Goal: Information Seeking & Learning: Learn about a topic

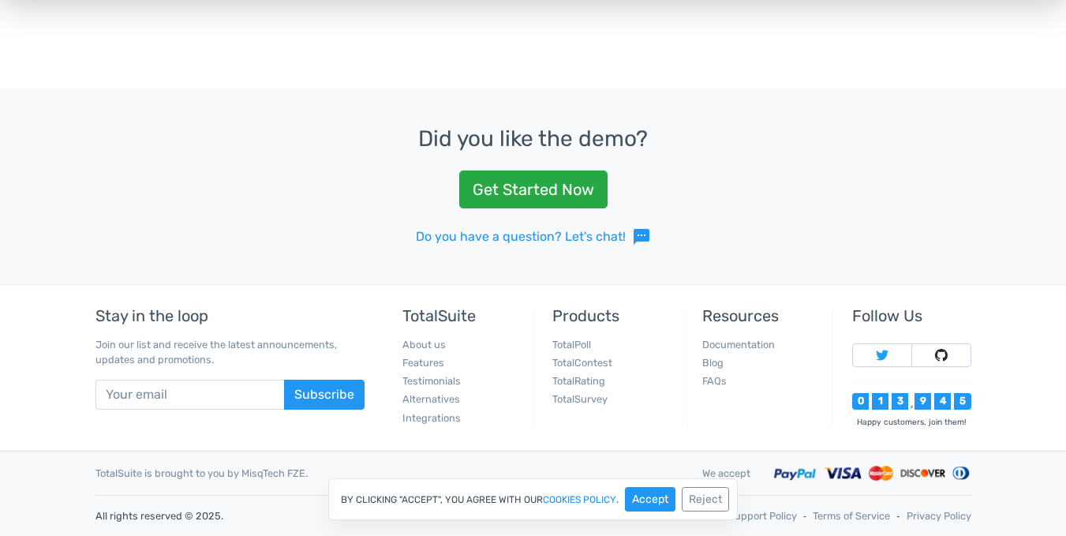
scroll to position [636, 0]
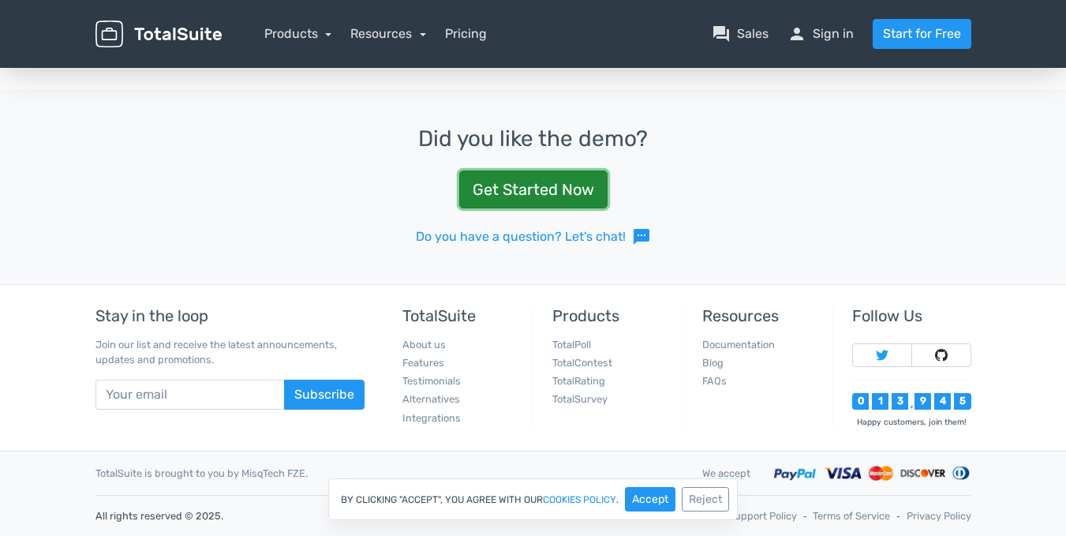
drag, startPoint x: 558, startPoint y: 187, endPoint x: 552, endPoint y: 204, distance: 18.2
click at [557, 188] on link "Get Started Now" at bounding box center [533, 189] width 148 height 38
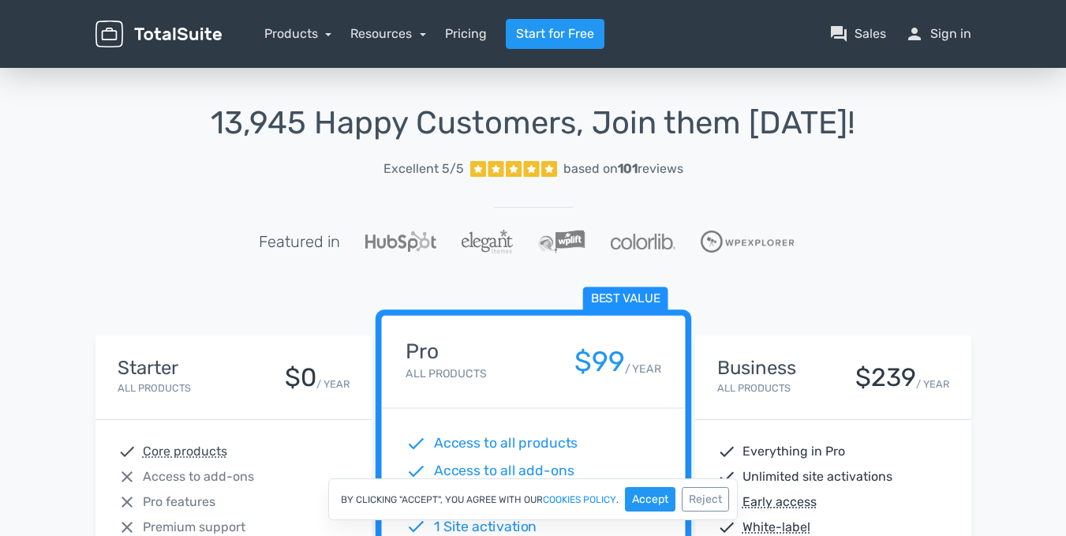
click at [194, 32] on img at bounding box center [158, 35] width 126 height 28
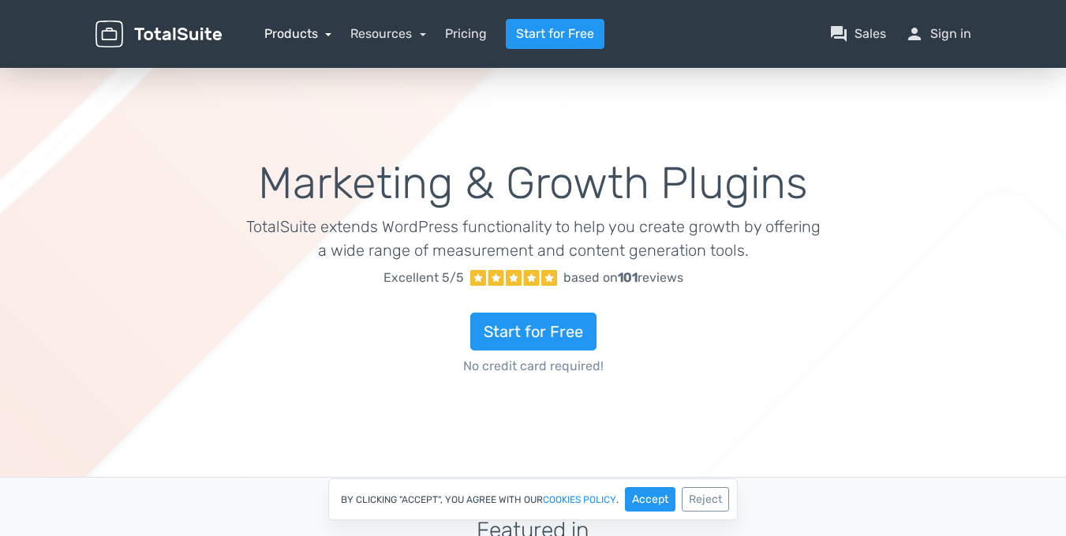
click at [320, 34] on link "Products" at bounding box center [298, 33] width 68 height 15
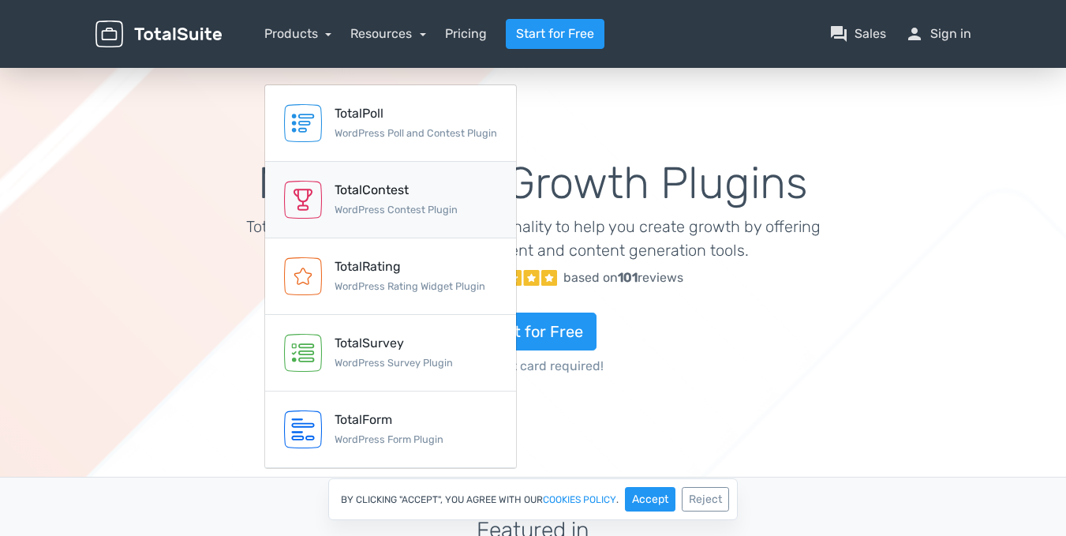
click at [376, 194] on div "TotalContest" at bounding box center [396, 190] width 123 height 19
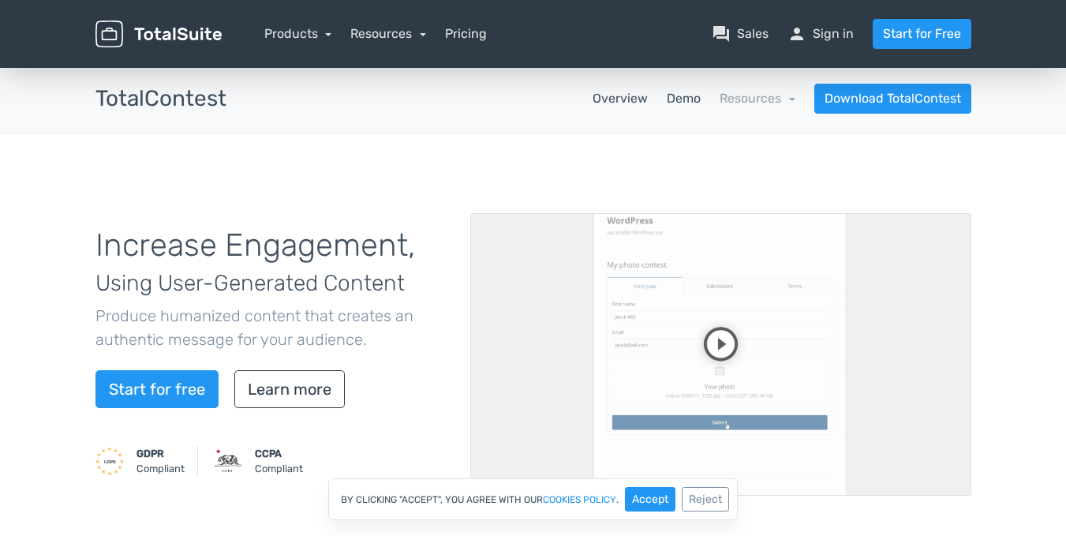
click at [687, 98] on link "Demo" at bounding box center [684, 98] width 34 height 19
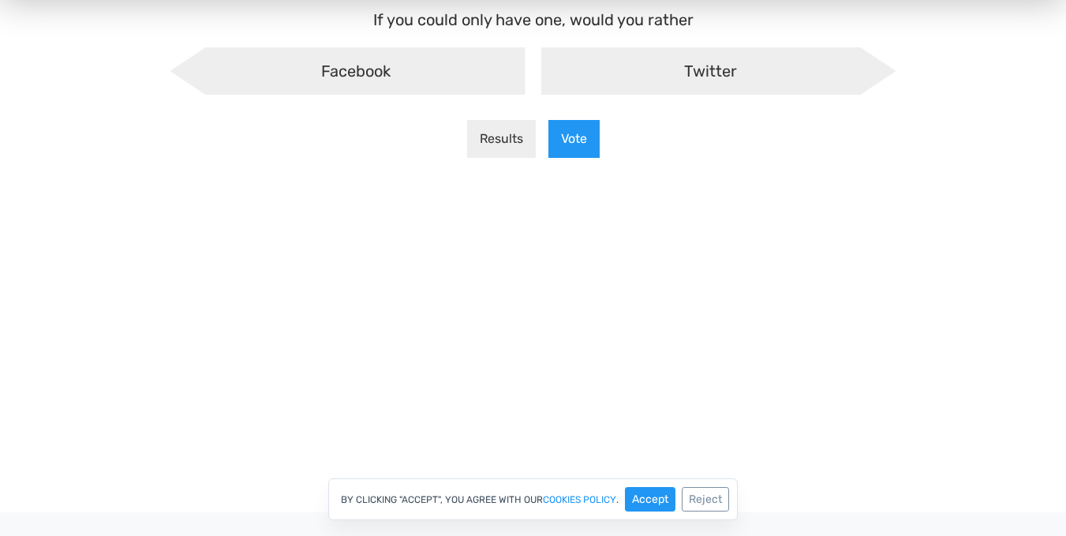
scroll to position [237, 0]
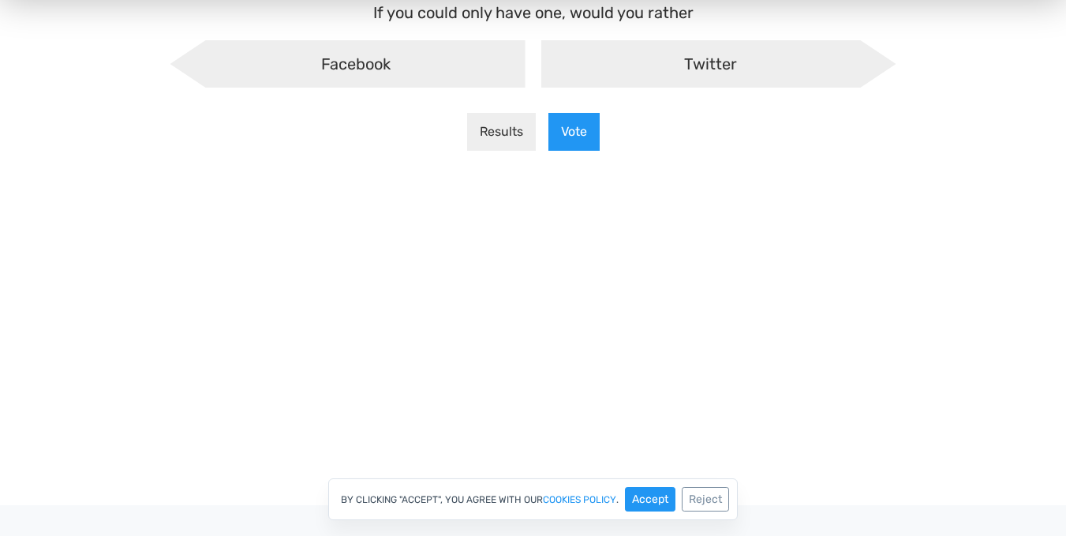
click at [692, 71] on span "Twitter" at bounding box center [710, 64] width 53 height 19
click at [538, 59] on input "Twitter" at bounding box center [533, 54] width 10 height 10
radio input "true"
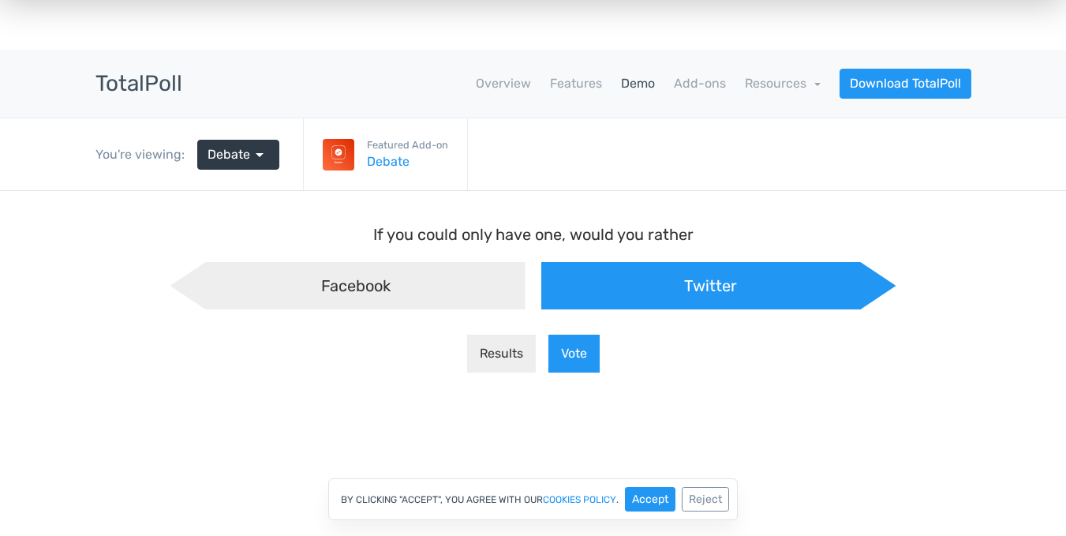
scroll to position [0, 0]
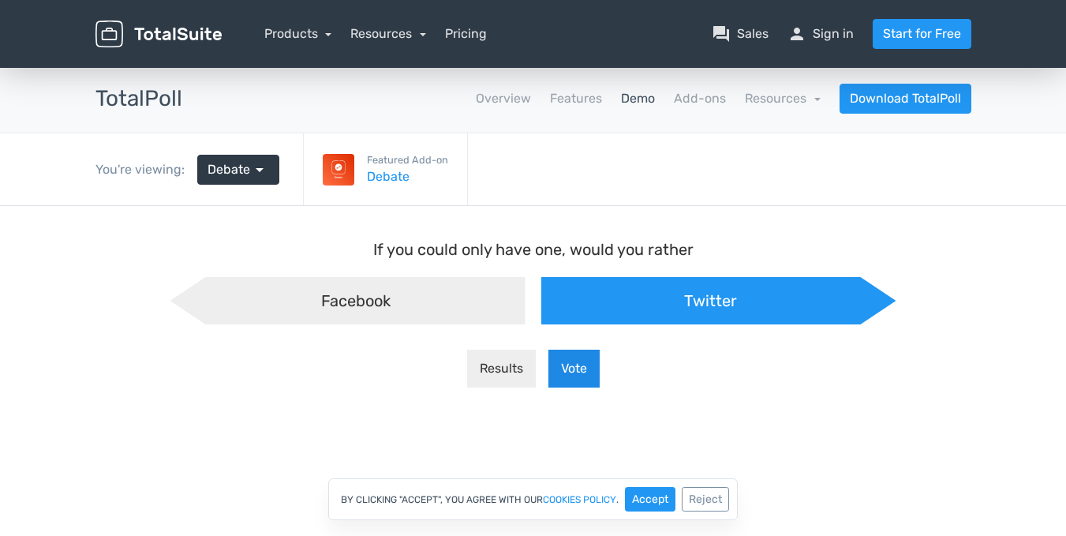
click at [590, 376] on button "Vote" at bounding box center [573, 369] width 51 height 38
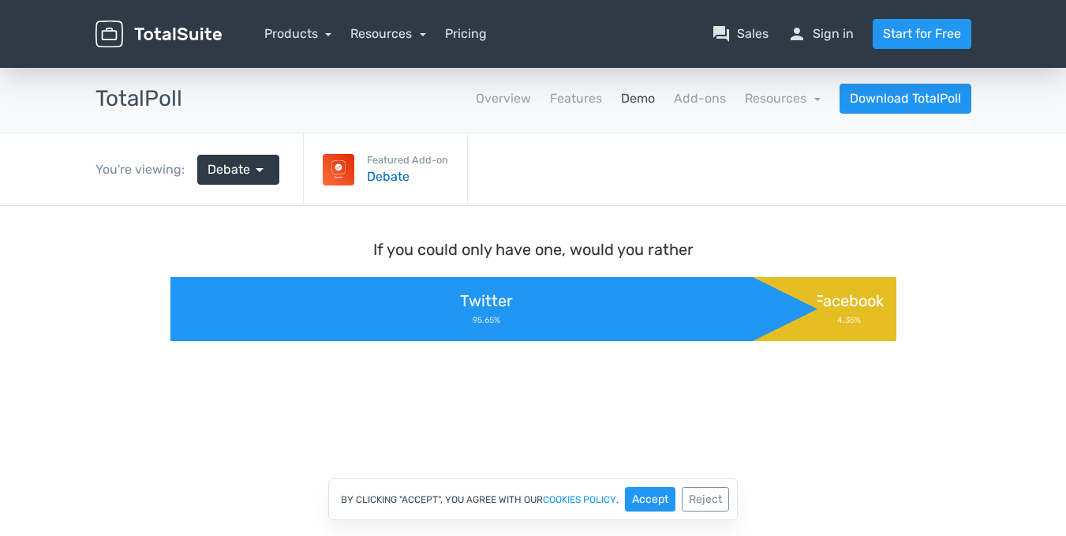
click at [388, 177] on link "Debate" at bounding box center [407, 176] width 81 height 19
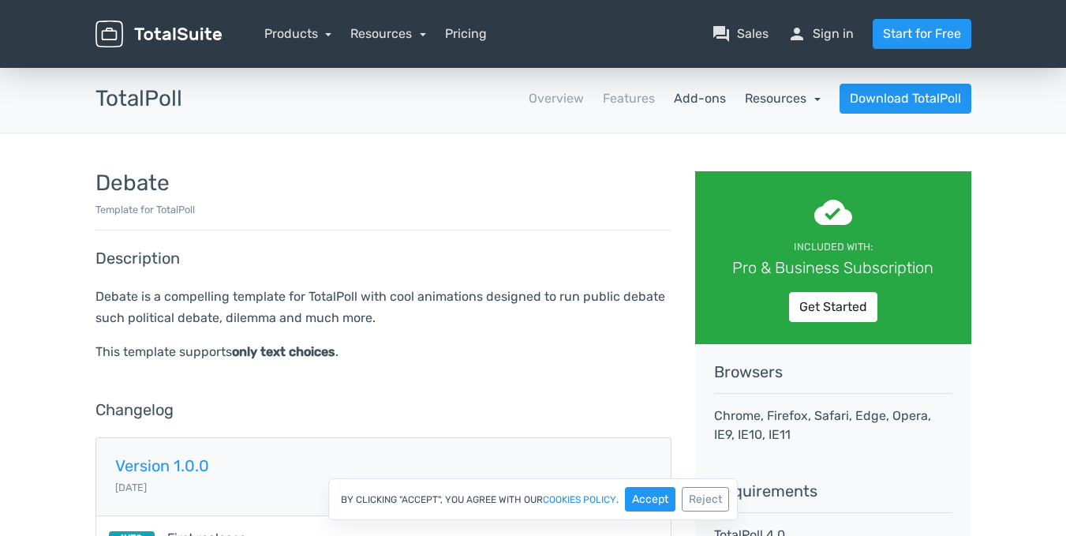
click at [796, 102] on link "Resources" at bounding box center [783, 98] width 76 height 15
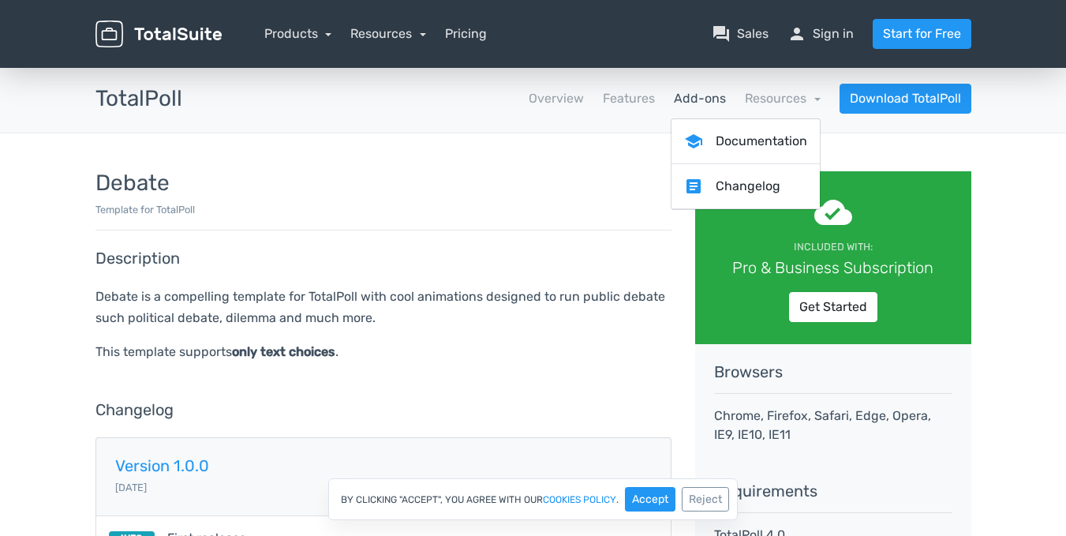
click at [587, 165] on div "Debate Template for TotalPoll Description Debate is a compelling template for T…" at bounding box center [534, 386] width 900 height 506
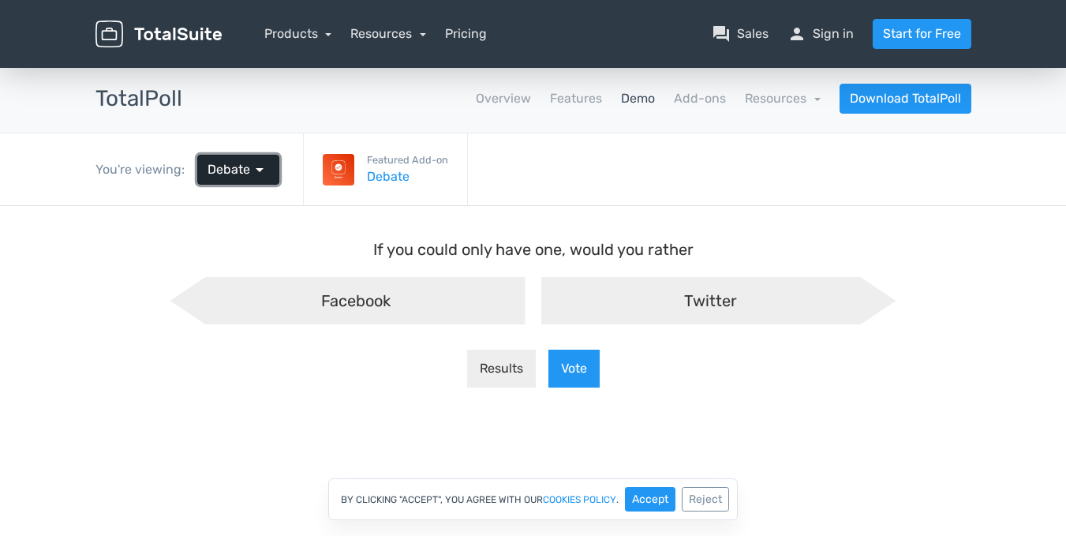
click at [231, 165] on span "Debate" at bounding box center [229, 169] width 43 height 19
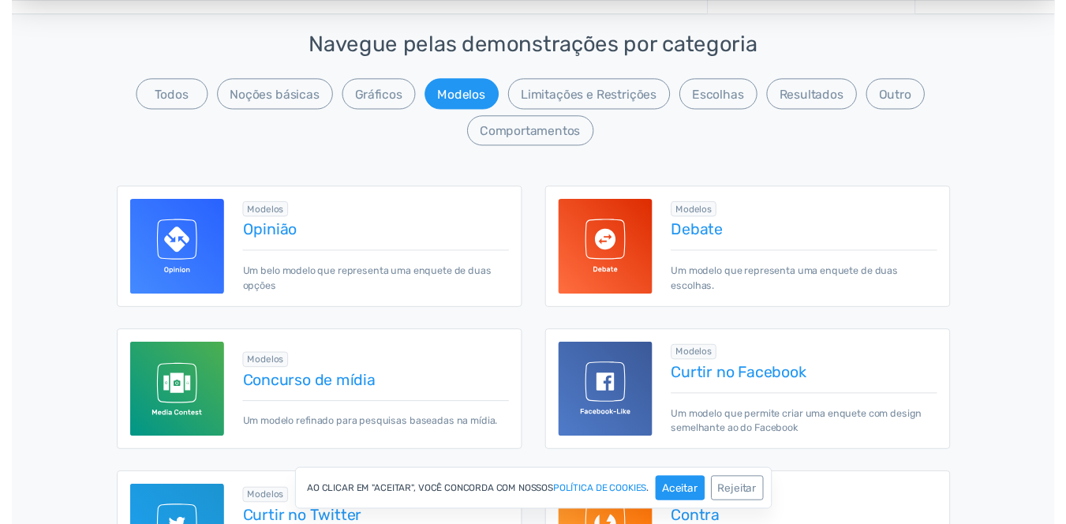
scroll to position [79, 0]
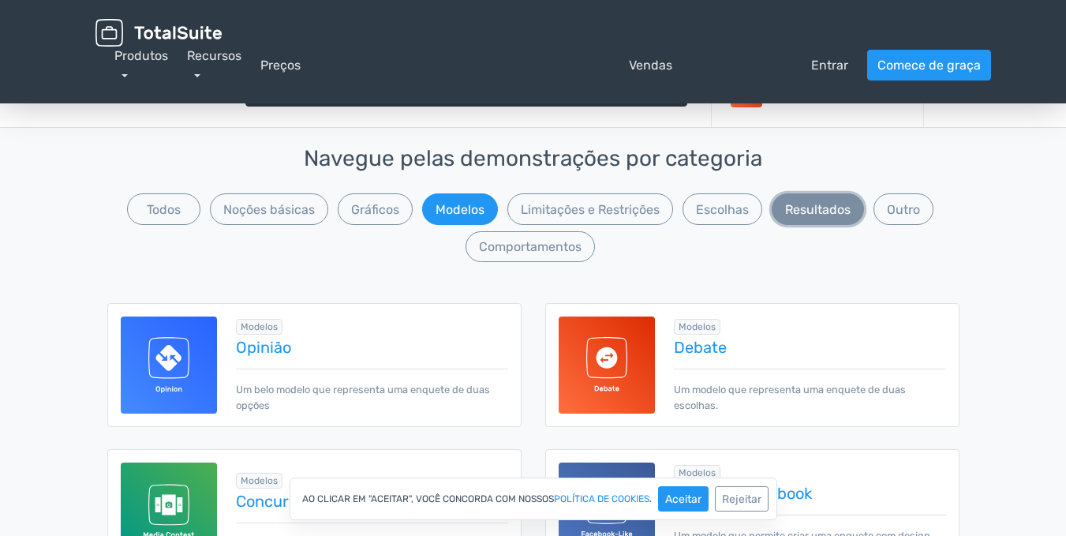
click at [805, 216] on font "Resultados" at bounding box center [818, 209] width 66 height 15
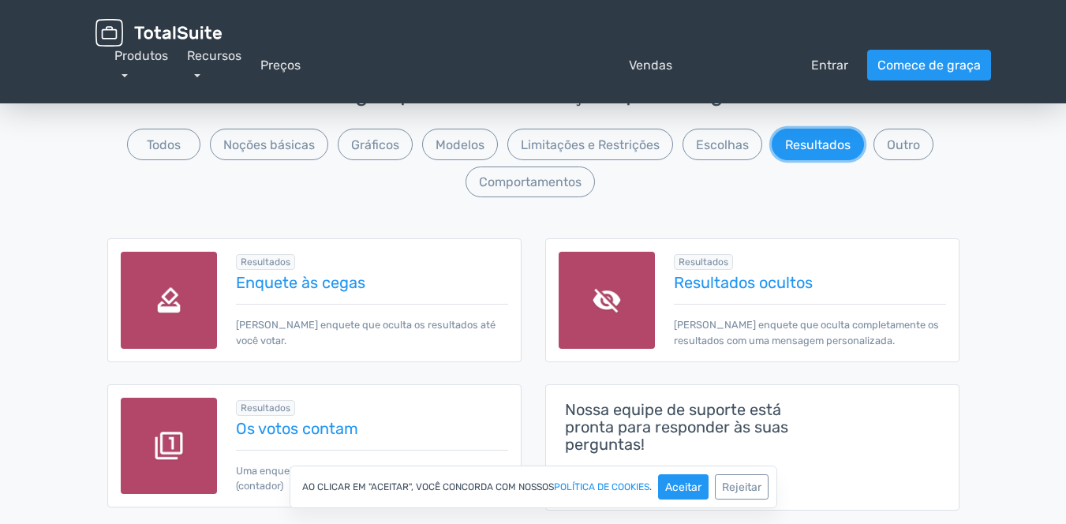
scroll to position [142, 0]
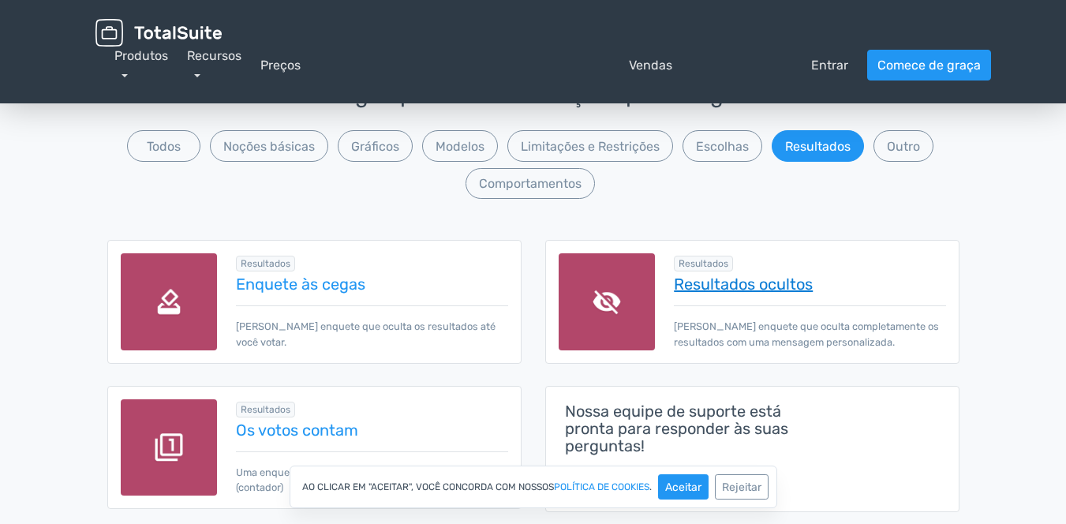
click at [764, 284] on font "Resultados ocultos" at bounding box center [743, 284] width 139 height 19
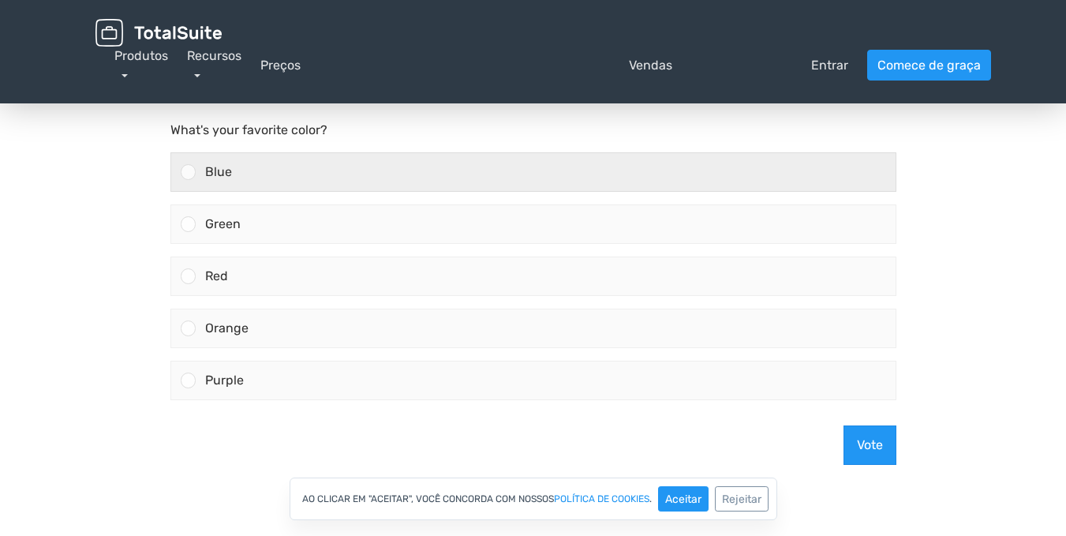
scroll to position [79, 0]
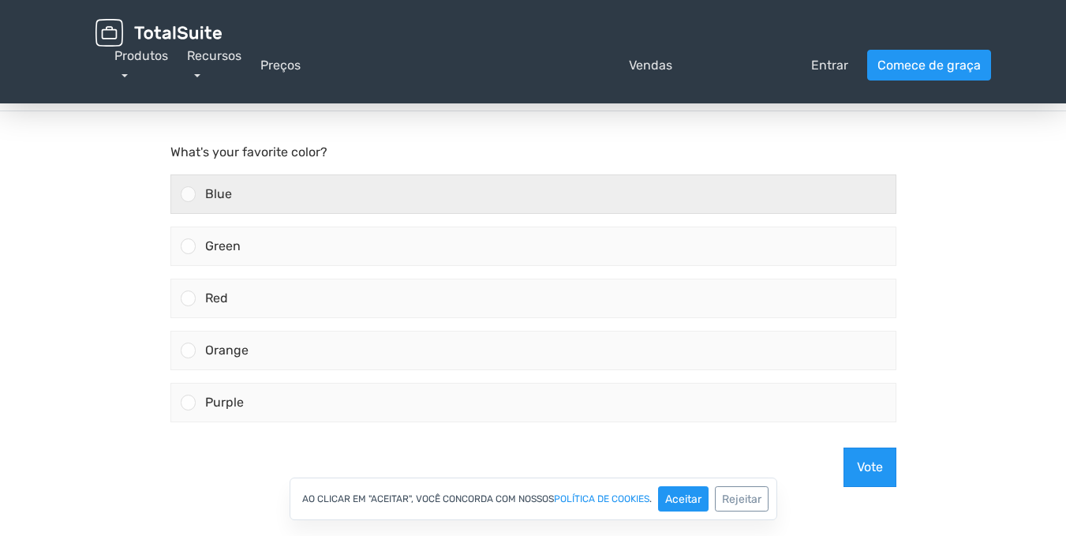
click at [256, 196] on div "Blue" at bounding box center [546, 194] width 700 height 38
click at [188, 194] on input "Blue" at bounding box center [188, 194] width 0 height 0
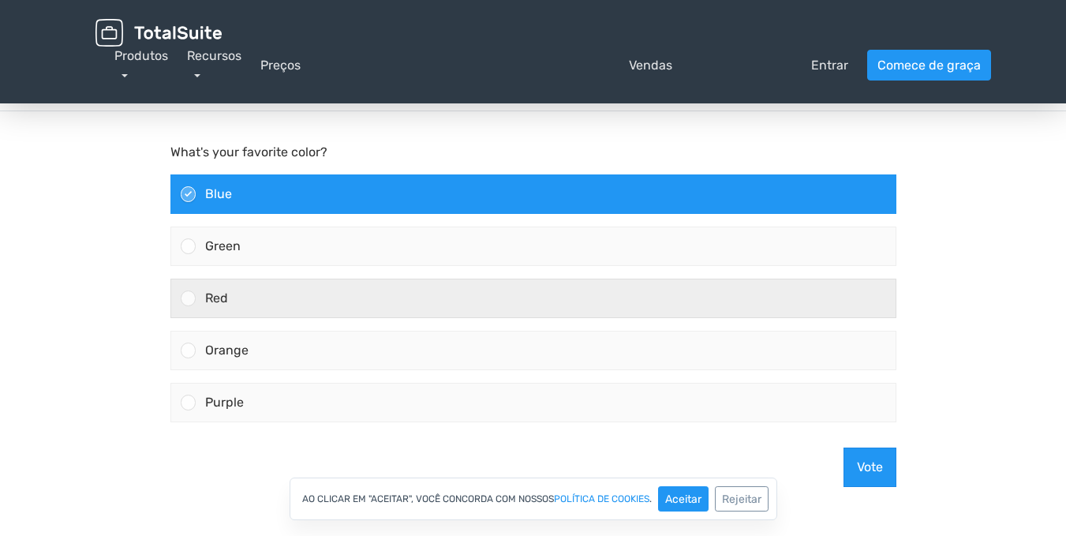
click at [294, 290] on div "Red" at bounding box center [546, 298] width 700 height 38
click at [188, 298] on input "Red" at bounding box center [188, 298] width 0 height 0
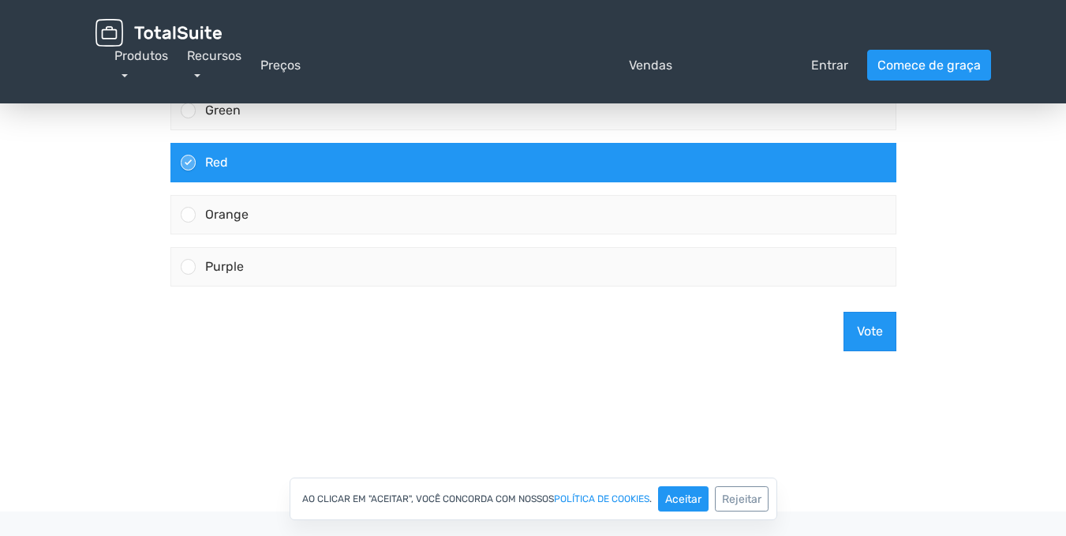
scroll to position [237, 0]
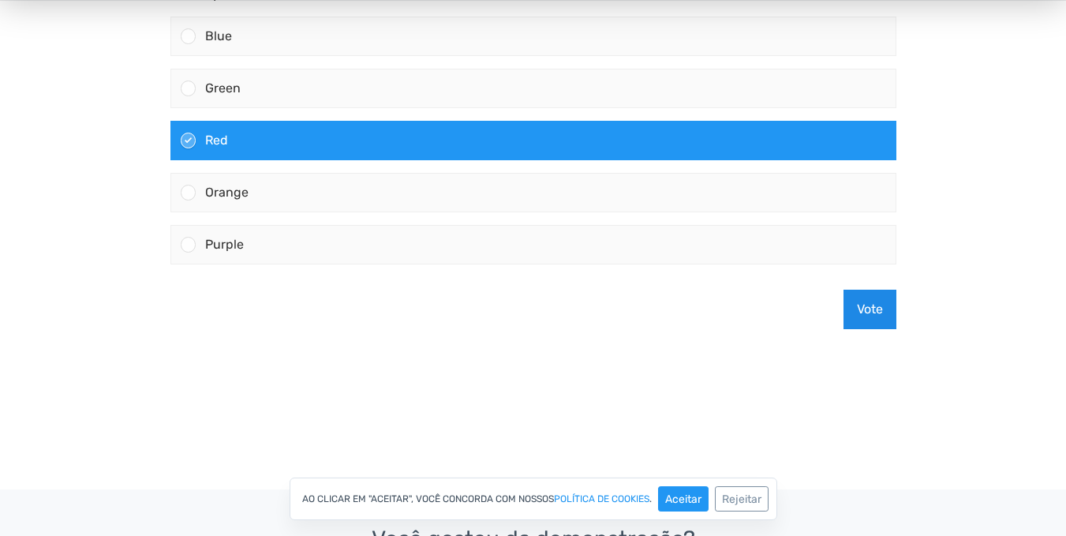
drag, startPoint x: 848, startPoint y: 311, endPoint x: 753, endPoint y: 320, distance: 95.1
click at [841, 311] on div "Vote" at bounding box center [533, 310] width 739 height 65
drag, startPoint x: 875, startPoint y: 313, endPoint x: 844, endPoint y: 308, distance: 31.1
click at [864, 310] on button "Vote" at bounding box center [870, 309] width 53 height 39
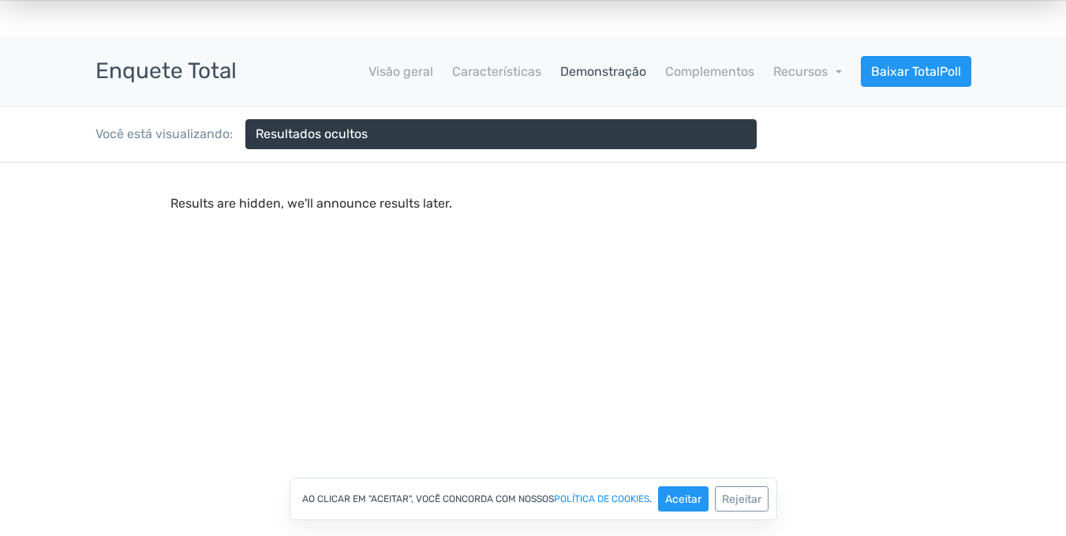
scroll to position [0, 0]
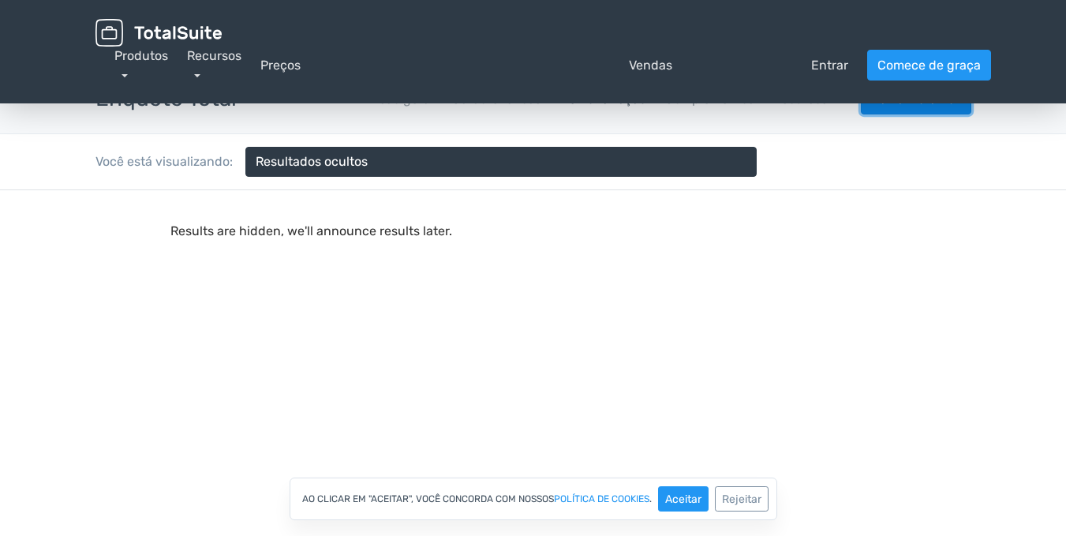
click at [930, 108] on link "Baixar TotalPoll" at bounding box center [916, 99] width 110 height 31
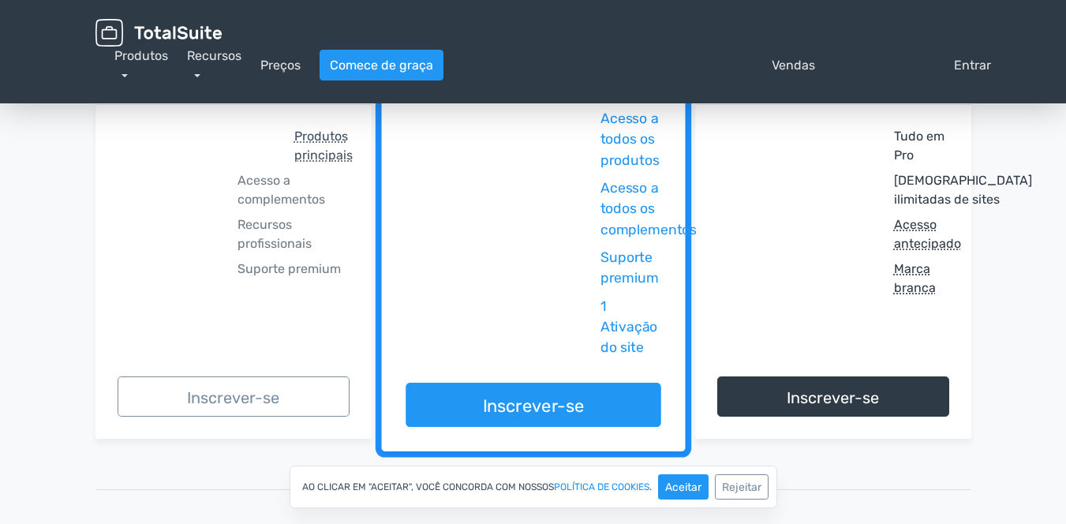
scroll to position [316, 0]
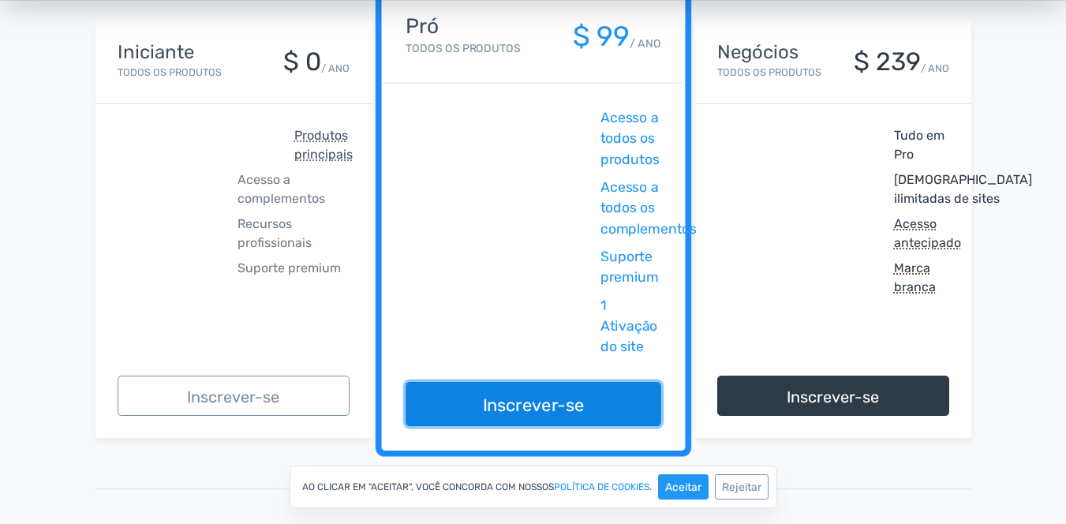
drag, startPoint x: 518, startPoint y: 403, endPoint x: 486, endPoint y: 412, distance: 32.7
click at [517, 403] on font "Inscrever-se" at bounding box center [533, 405] width 102 height 21
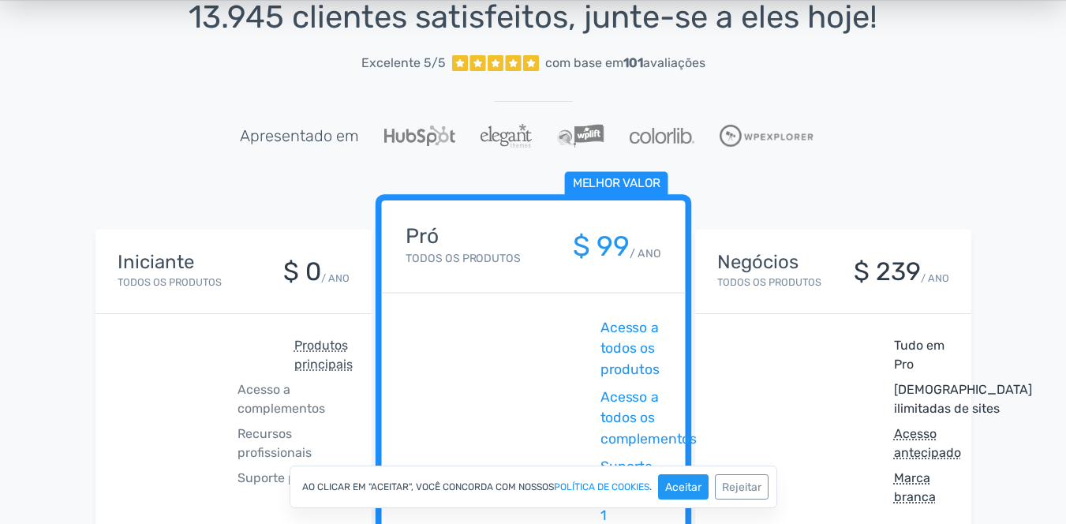
scroll to position [0, 0]
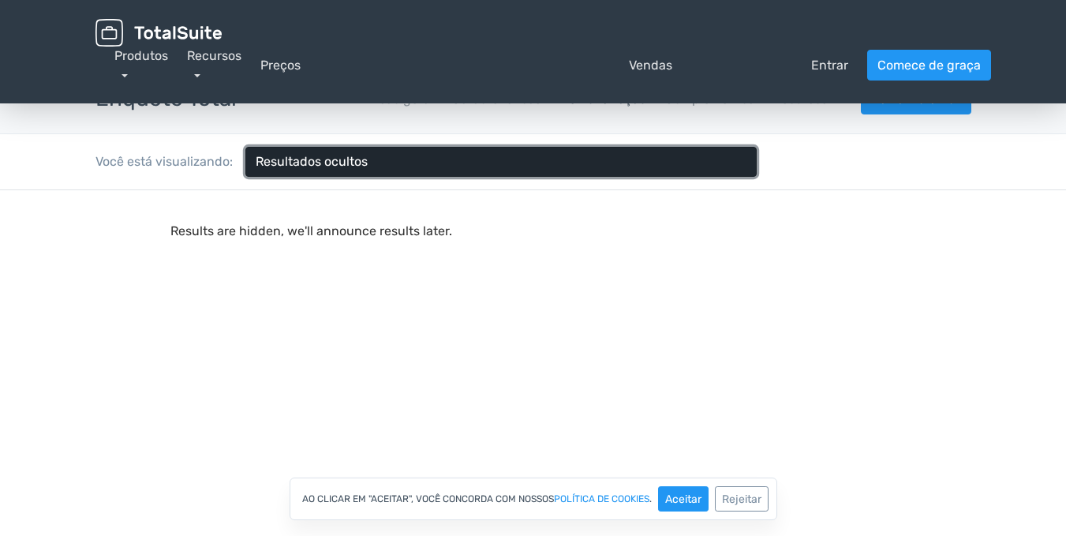
click at [286, 165] on font "Resultados ocultos" at bounding box center [312, 161] width 112 height 15
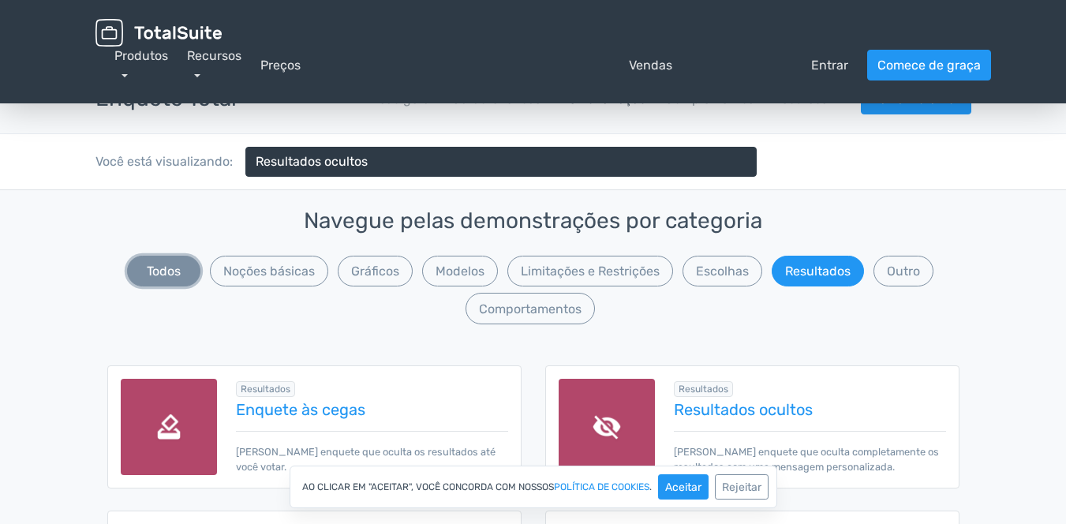
click at [167, 262] on button "Todos" at bounding box center [163, 271] width 73 height 31
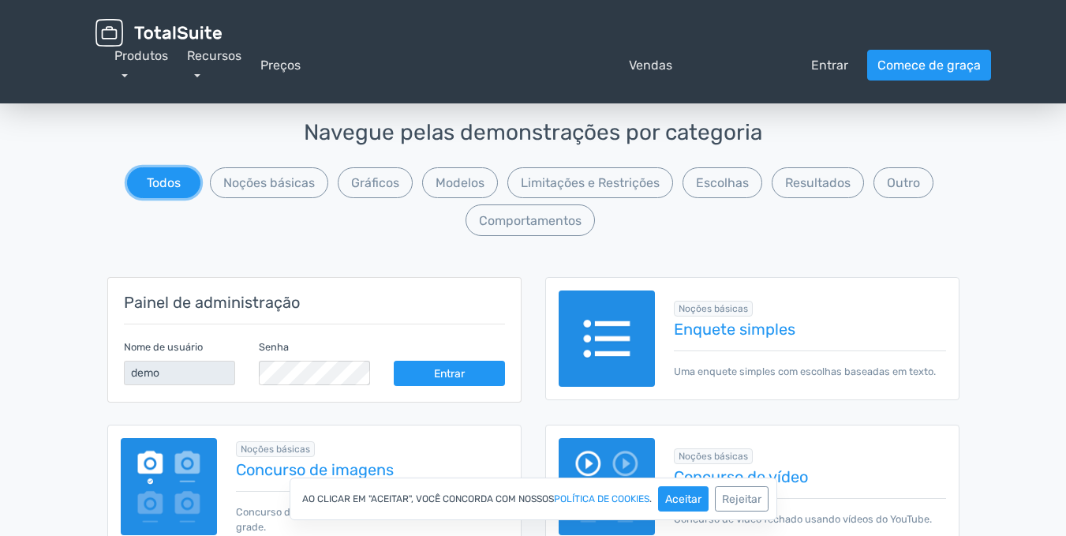
scroll to position [158, 0]
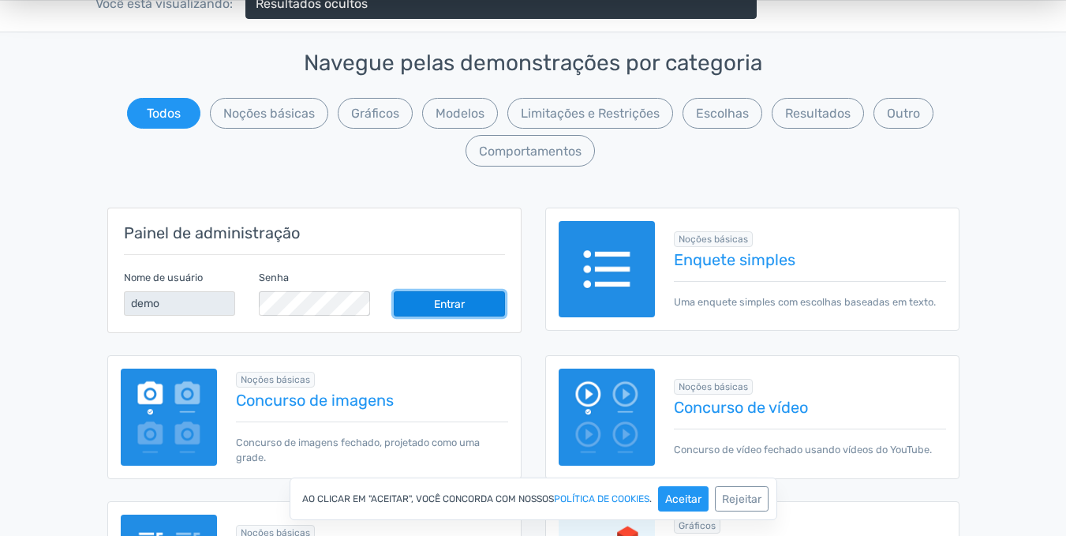
click at [455, 307] on font "Entrar" at bounding box center [449, 304] width 31 height 13
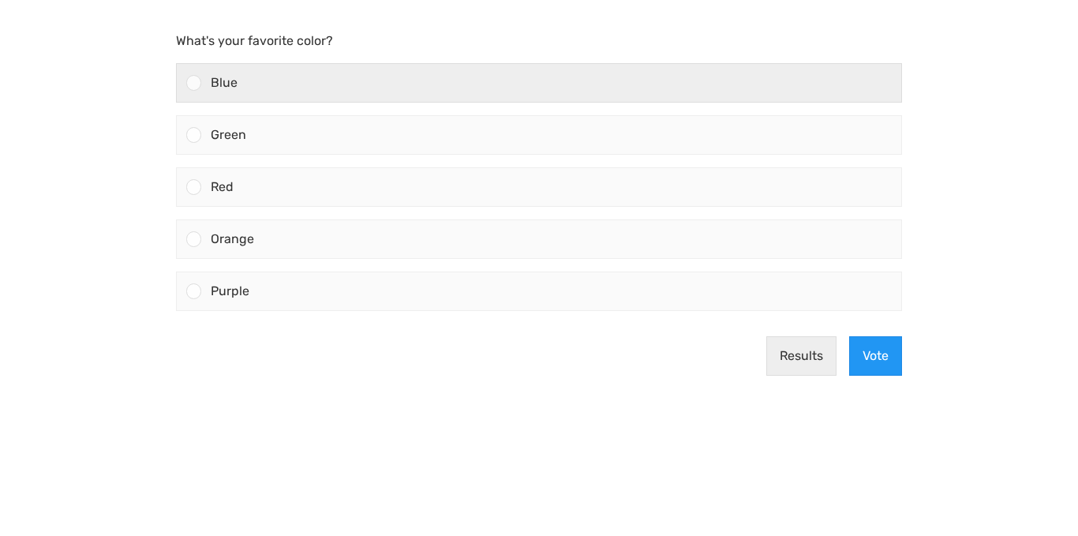
click at [288, 86] on div "Blue" at bounding box center [551, 83] width 700 height 38
click at [194, 83] on input "Blue" at bounding box center [194, 83] width 0 height 0
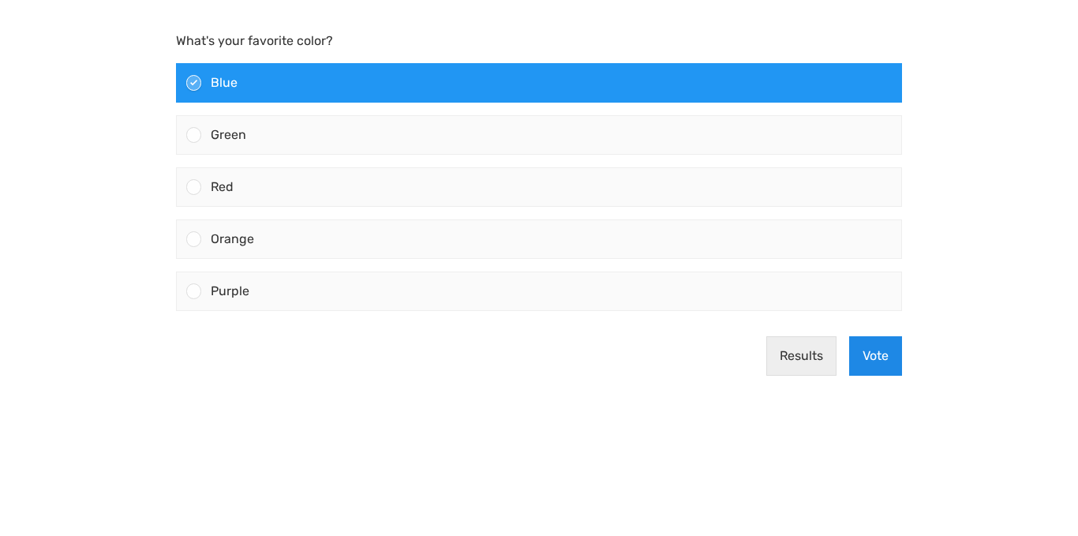
click at [865, 355] on button "Vote" at bounding box center [875, 355] width 53 height 39
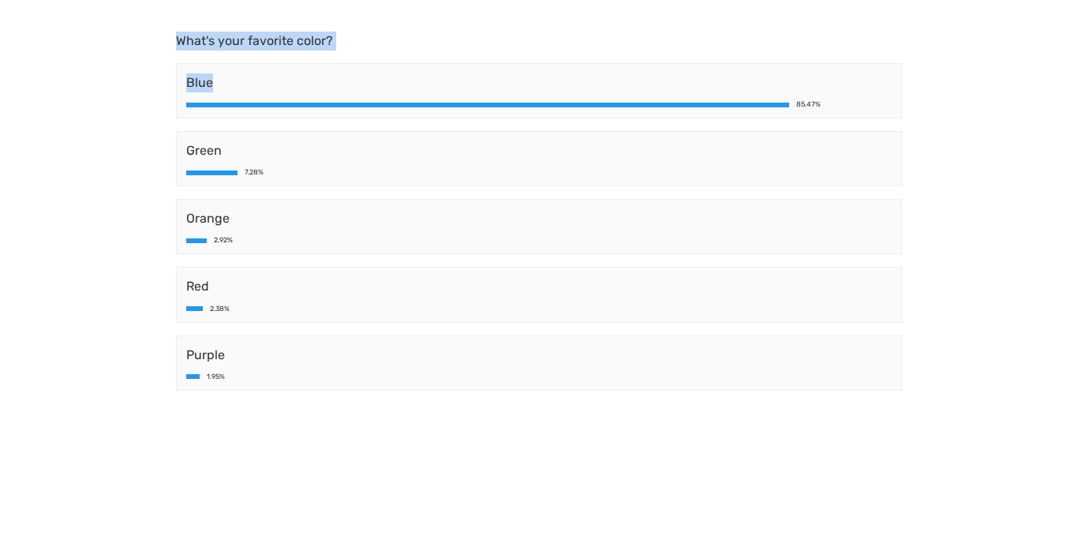
drag, startPoint x: 164, startPoint y: 42, endPoint x: 485, endPoint y: 54, distance: 320.6
click at [486, 54] on main "What's your favorite color? Blue 85.47% Green 7.28% Orange 2.92% Red 2.38% Purp…" at bounding box center [539, 230] width 758 height 460
click at [68, 38] on body "What's your favorite color? Blue 85.47% Green 7.28% Orange 2.92% Red 2.38% Purp…" at bounding box center [539, 268] width 1078 height 536
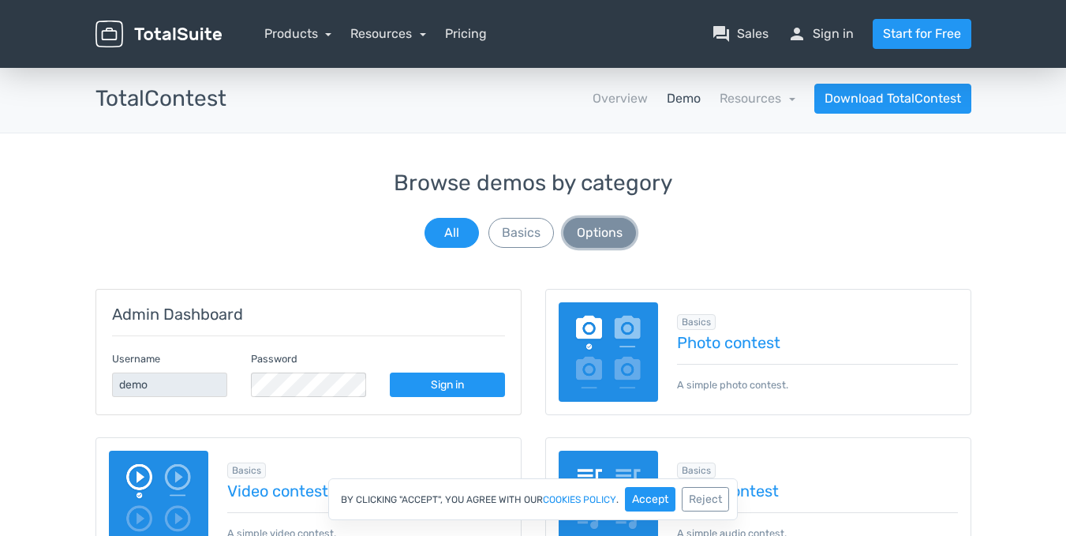
click at [625, 232] on button "Options" at bounding box center [599, 233] width 73 height 30
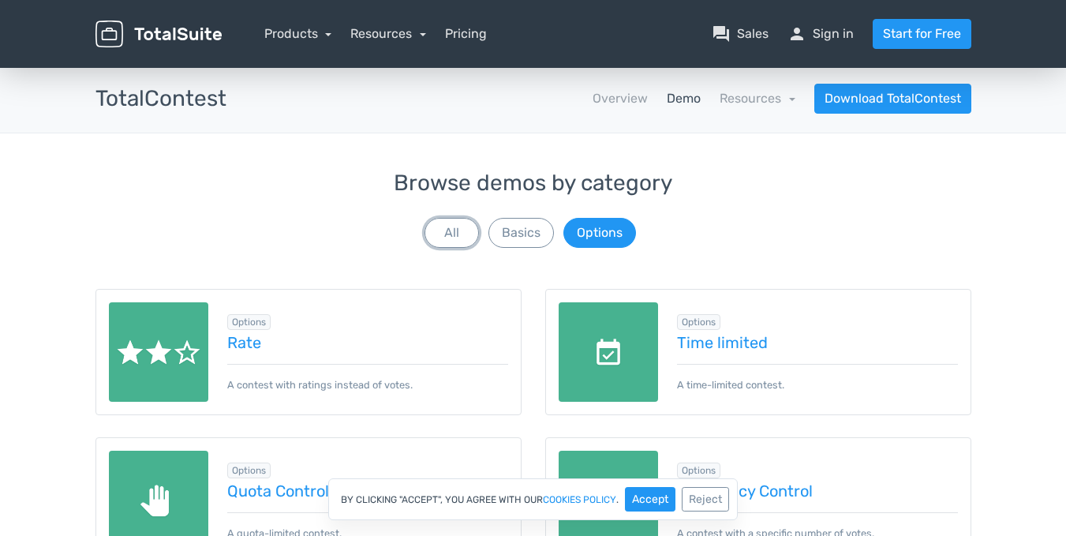
drag, startPoint x: 436, startPoint y: 235, endPoint x: 110, endPoint y: 224, distance: 326.1
click at [435, 235] on button "All" at bounding box center [452, 233] width 54 height 30
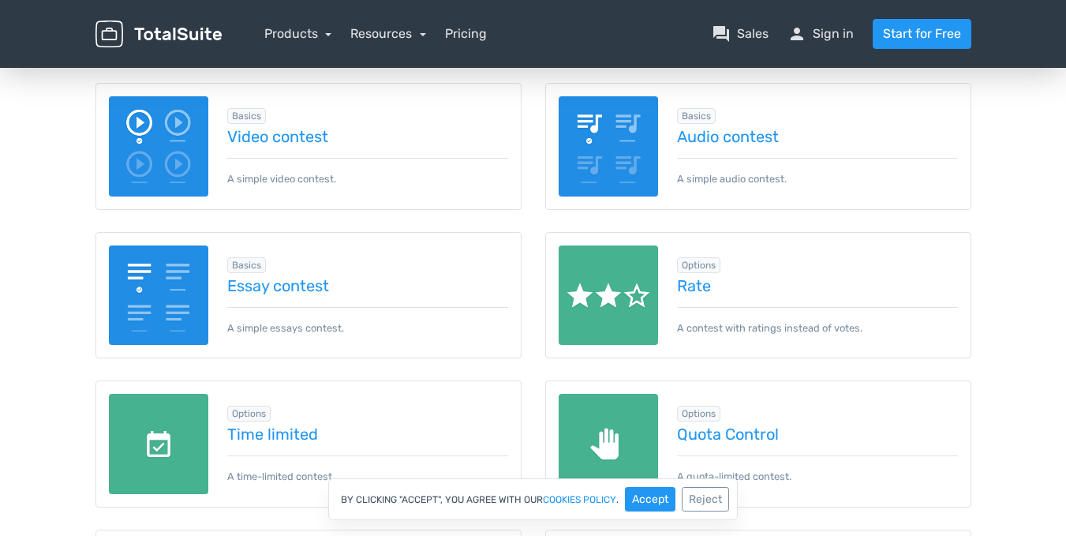
scroll to position [39, 0]
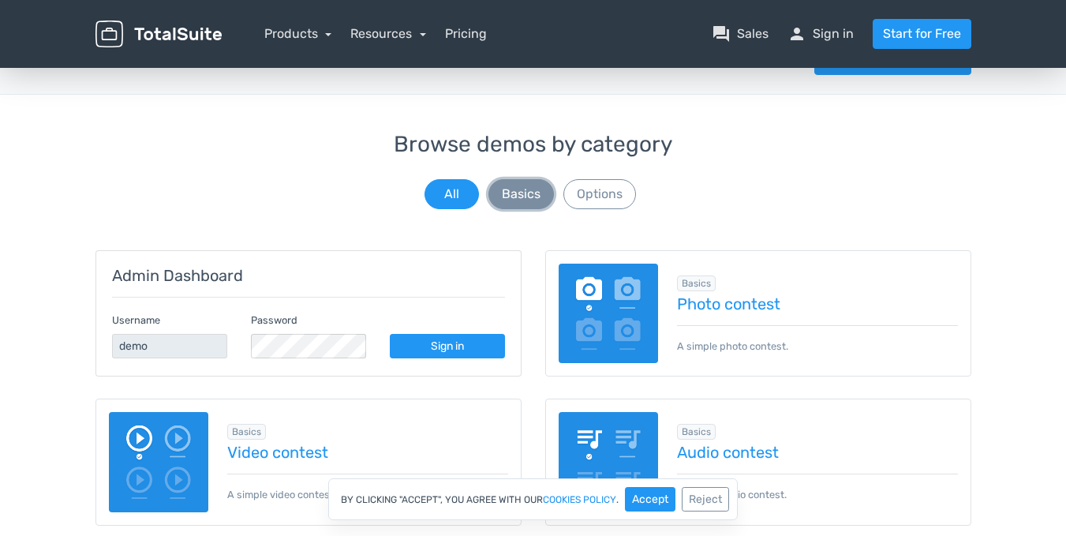
click at [548, 201] on button "Basics" at bounding box center [521, 194] width 66 height 30
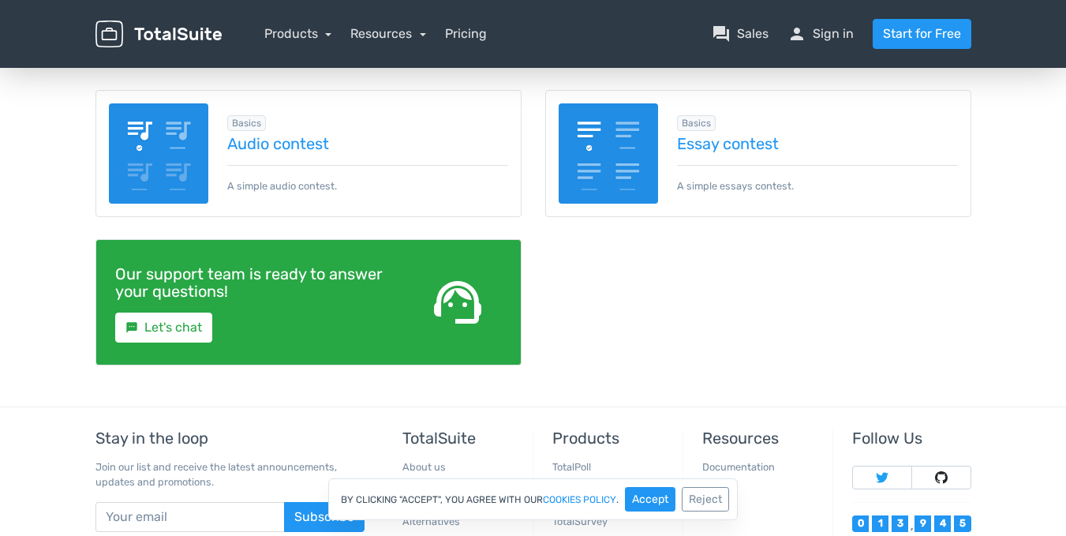
scroll to position [354, 0]
